Goal: Navigation & Orientation: Find specific page/section

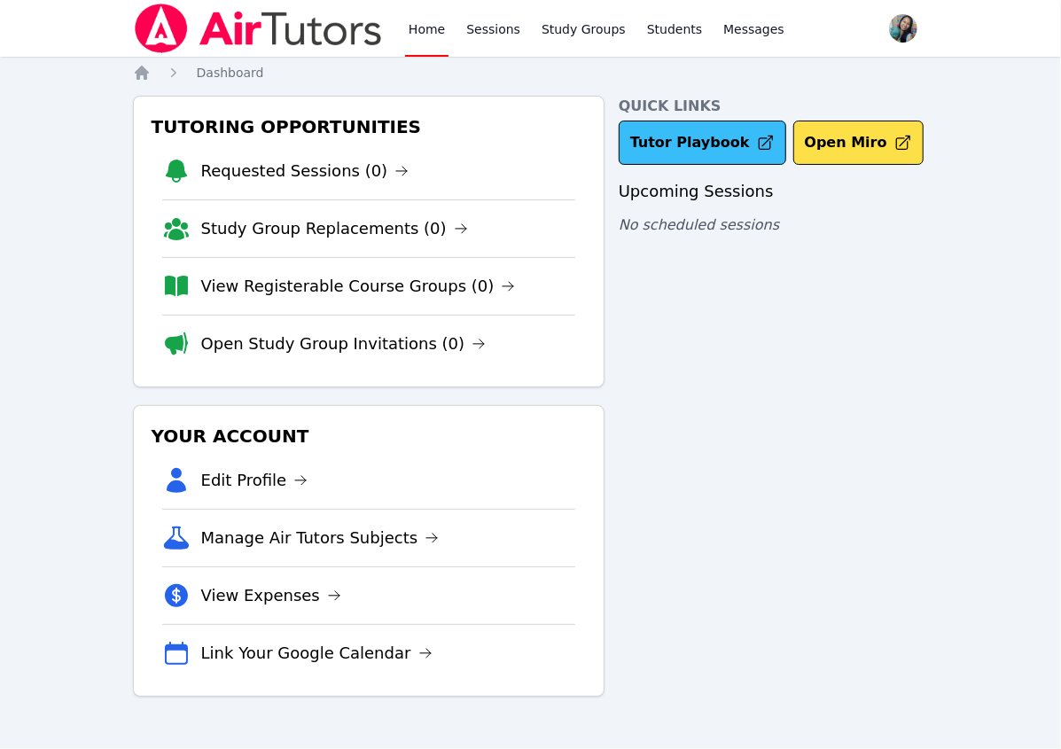
click at [707, 147] on link "Tutor Playbook" at bounding box center [703, 143] width 168 height 44
